Goal: Navigation & Orientation: Go to known website

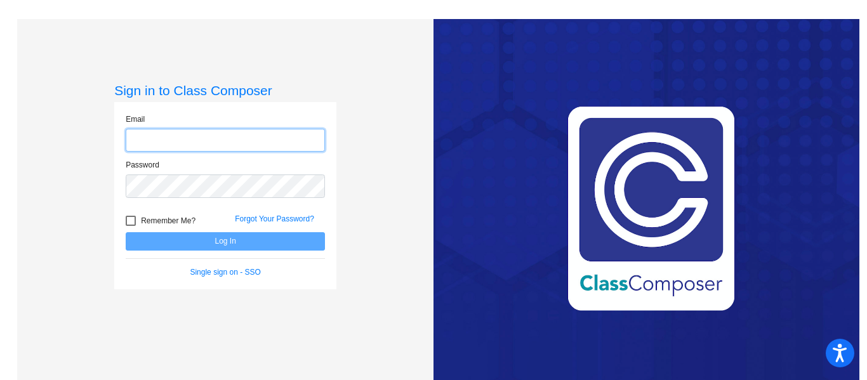
click at [184, 136] on input "email" at bounding box center [225, 140] width 199 height 23
type input "[EMAIL_ADDRESS][DOMAIN_NAME]"
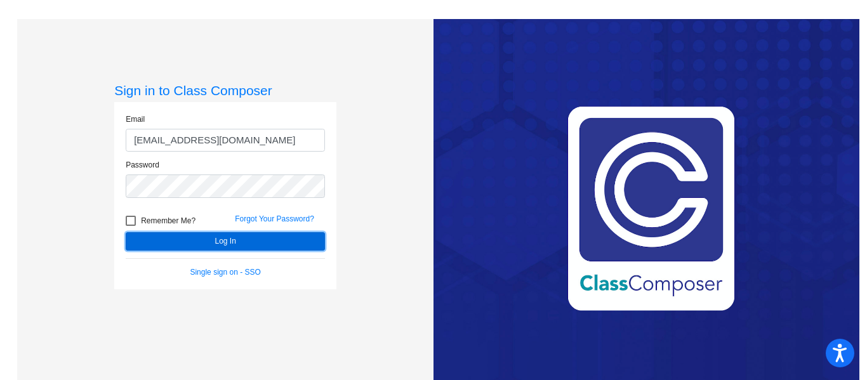
click at [244, 240] on button "Log In" at bounding box center [225, 241] width 199 height 18
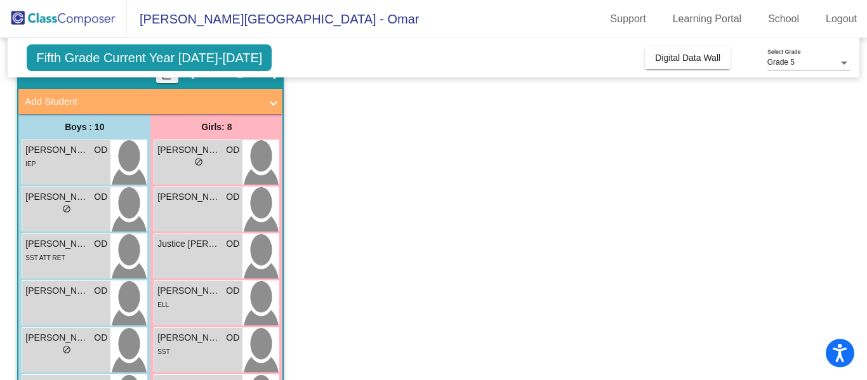
scroll to position [60, 0]
